Goal: Navigation & Orientation: Find specific page/section

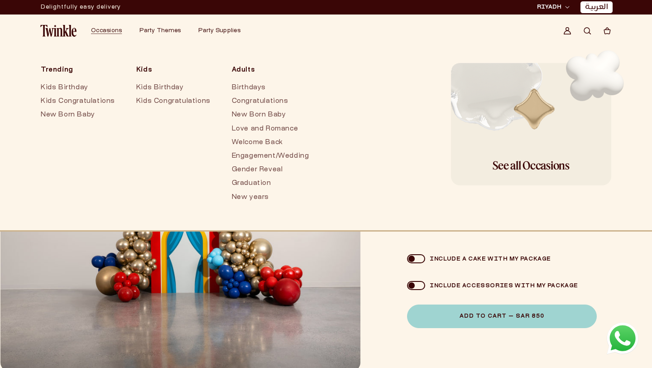
click at [53, 34] on img at bounding box center [58, 31] width 36 height 12
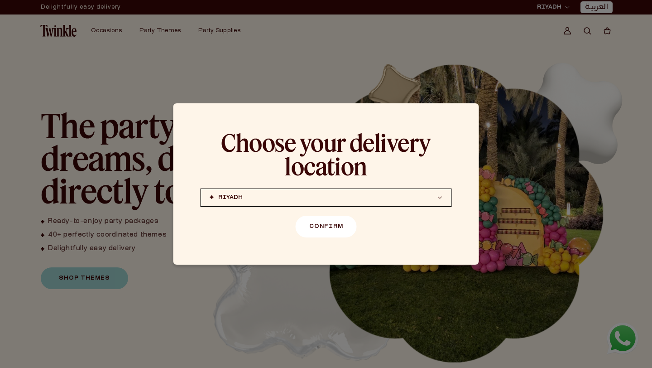
click at [322, 223] on button "Confirm" at bounding box center [326, 227] width 61 height 22
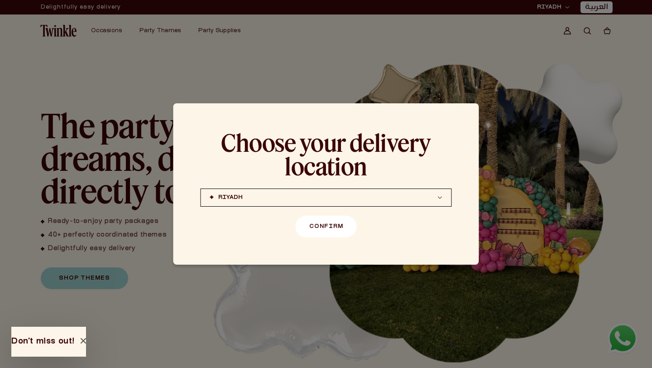
click at [334, 226] on button "Confirm" at bounding box center [326, 227] width 61 height 22
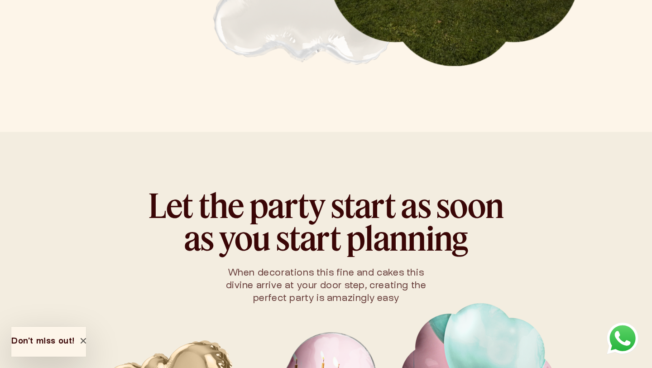
scroll to position [402, 0]
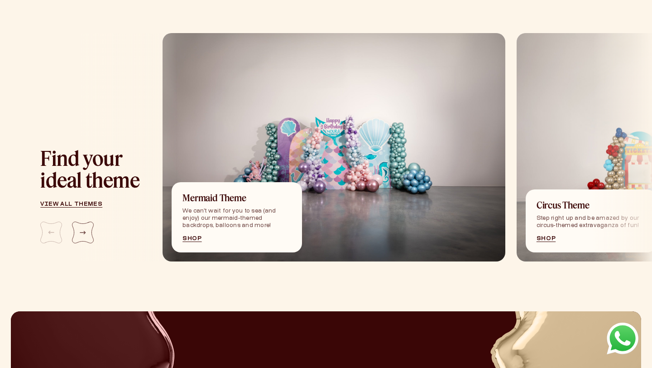
scroll to position [979, 3]
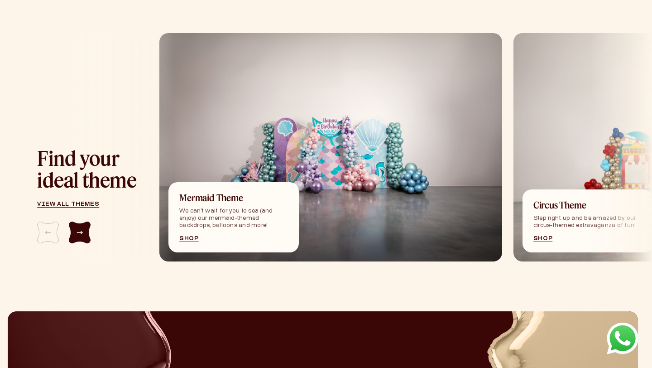
click at [77, 239] on div "Next slide" at bounding box center [80, 232] width 22 height 22
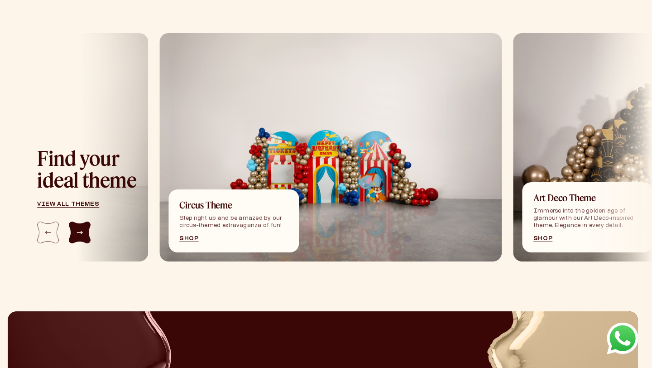
click at [82, 237] on div "Next slide" at bounding box center [80, 232] width 22 height 22
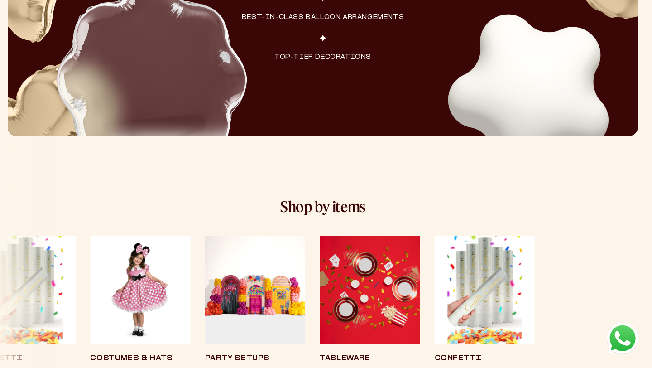
scroll to position [1631, 3]
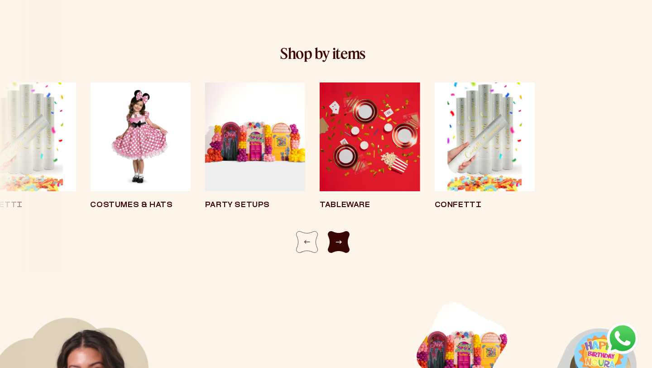
click at [333, 245] on div "Next slide" at bounding box center [339, 242] width 22 height 22
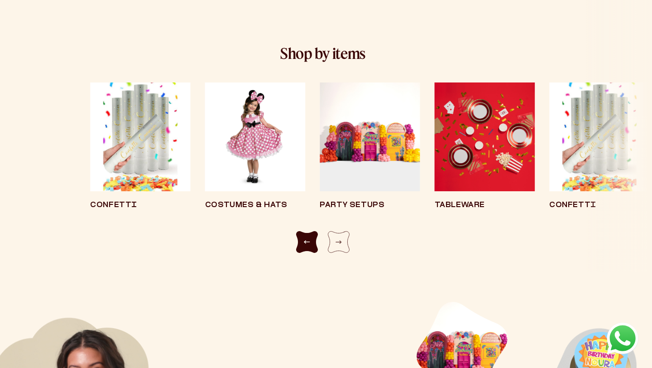
click at [308, 246] on div "Previous slide" at bounding box center [307, 242] width 22 height 22
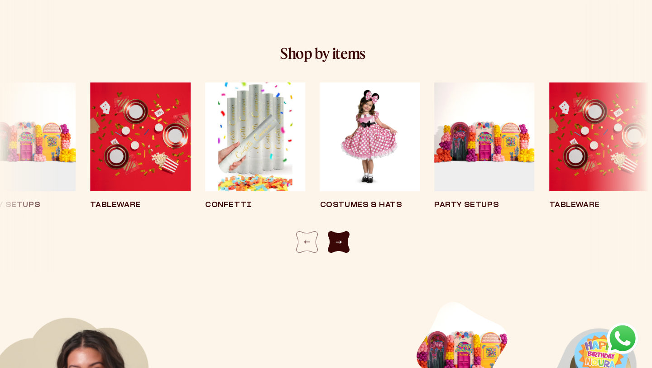
click at [345, 246] on div "Next slide" at bounding box center [339, 242] width 22 height 22
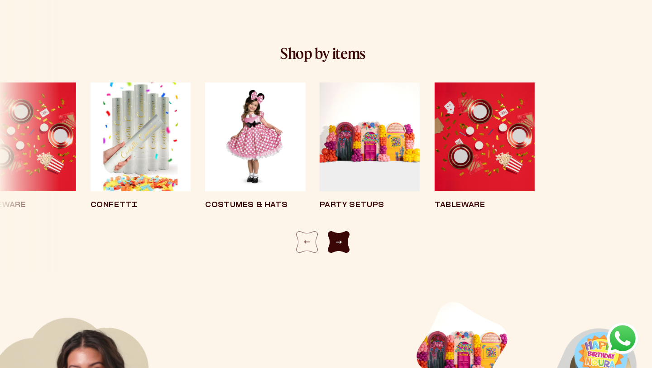
click at [345, 246] on div "Next slide" at bounding box center [339, 242] width 22 height 22
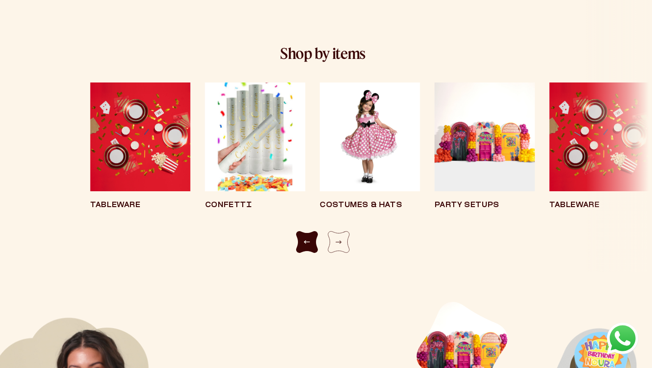
click at [304, 239] on div "Previous slide" at bounding box center [307, 242] width 22 height 22
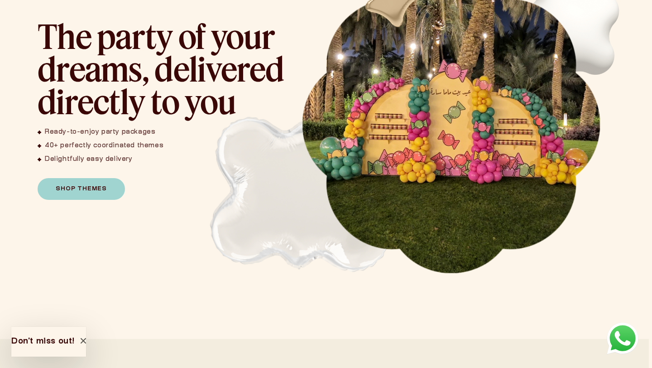
scroll to position [0, 3]
